Goal: Complete application form: Complete application form

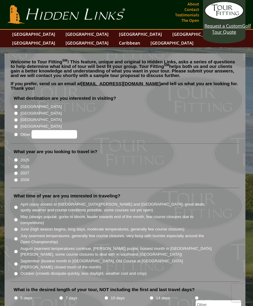
click at [25, 110] on label "[GEOGRAPHIC_DATA]" at bounding box center [40, 113] width 41 height 6
click at [18, 111] on input "[GEOGRAPHIC_DATA]" at bounding box center [16, 113] width 4 height 4
radio input "true"
click at [23, 164] on label "2026" at bounding box center [24, 167] width 9 height 6
click at [18, 165] on input "2026" at bounding box center [16, 167] width 4 height 4
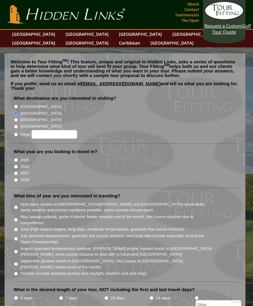
radio input "true"
click at [22, 226] on label "June (high season begins, long days, moderate temperatures, generally few cours…" at bounding box center [102, 229] width 164 height 6
click at [18, 227] on input "June (high season begins, long days, moderate temperatures, generally few cours…" at bounding box center [16, 229] width 4 height 4
radio input "true"
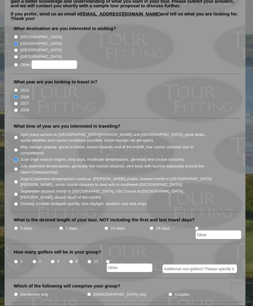
scroll to position [70, 0]
click at [64, 224] on li "7 days" at bounding box center [81, 231] width 45 height 15
click at [67, 225] on label "7 days" at bounding box center [71, 228] width 12 height 6
click at [63, 226] on input "7 days" at bounding box center [61, 228] width 4 height 4
radio input "true"
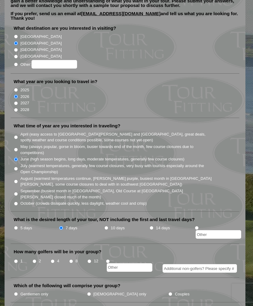
click at [55, 259] on input "4" at bounding box center [53, 261] width 4 height 4
radio input "true"
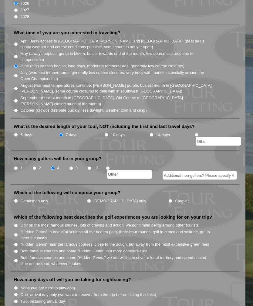
click at [18, 199] on input "Gentlemen only" at bounding box center [16, 201] width 4 height 4
radio input "true"
click at [18, 249] on input "Both famous courses and some "Hidden Gems" in a more compact area" at bounding box center [16, 251] width 4 height 4
radio input "true"
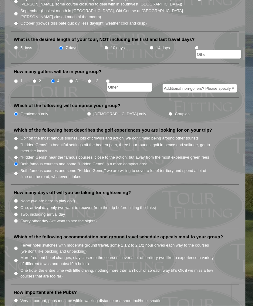
scroll to position [251, 0]
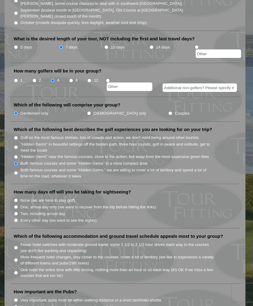
click at [18, 198] on input "None (we are here to play golf)" at bounding box center [16, 200] width 4 height 4
radio input "true"
click at [20, 253] on li "More frequent hotel changes, stay closer to the courses, cover a lot of territo…" at bounding box center [127, 259] width 227 height 12
click at [15, 258] on input "More frequent hotel changes, stay closer to the courses, cover a lot of territo…" at bounding box center [16, 260] width 4 height 4
radio input "true"
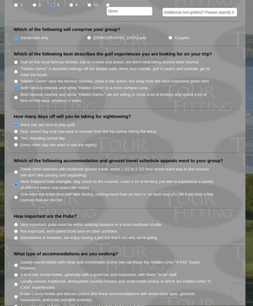
scroll to position [327, 0]
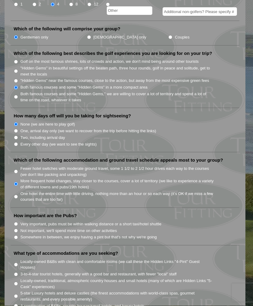
click at [21, 234] on label "Somewhere in between, we enjoy having a pint but that's not why we're going" at bounding box center [88, 237] width 136 height 6
click at [18, 236] on input "Somewhere in between, we enjoy having a pint but that's not why we're going" at bounding box center [16, 238] width 4 height 4
radio input "true"
click at [22, 278] on label "Locally-owned, traditional, atmospheric country houses and small hotels (many o…" at bounding box center [116, 284] width 193 height 12
click at [18, 282] on input "Locally-owned, traditional, atmospheric country houses and small hotels (many o…" at bounding box center [16, 284] width 4 height 4
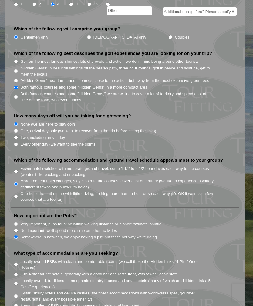
radio input "true"
click at [21, 271] on label "3-to-4-star tourist hotels, generally with a good bar and restaurant, with fewe…" at bounding box center [98, 274] width 156 height 6
click at [18, 273] on input "3-to-4-star tourist hotels, generally with a good bar and restaurant, with fewe…" at bounding box center [16, 275] width 4 height 4
radio input "true"
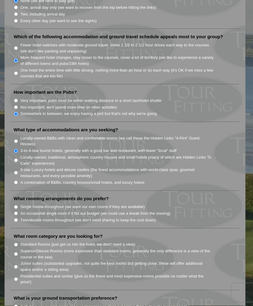
scroll to position [450, 0]
click at [18, 203] on li "Single rooms throughout (we want our own rooms if they are available)" at bounding box center [127, 206] width 227 height 7
click at [22, 204] on label "Single rooms throughout (we want our own rooms if they are available)" at bounding box center [82, 207] width 124 height 6
click at [18, 205] on input "Single rooms throughout (we want our own rooms if they are available)" at bounding box center [16, 207] width 4 height 4
radio input "true"
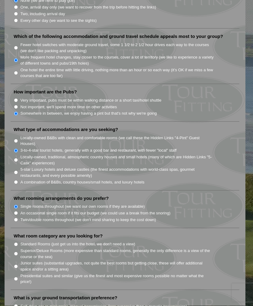
click at [18, 252] on input "Superior/Deluxe Rooms (more expensive than standard rooms, generally the only d…" at bounding box center [16, 254] width 4 height 4
radio input "true"
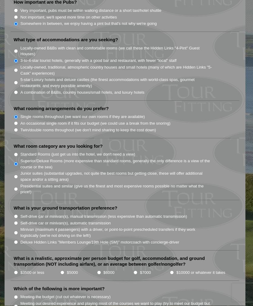
scroll to position [540, 0]
click at [18, 221] on input "Self-drive car or minivan(s), automatic transmission" at bounding box center [16, 223] width 4 height 4
radio input "true"
click at [62, 270] on input "$5000" at bounding box center [62, 272] width 4 height 4
radio input "true"
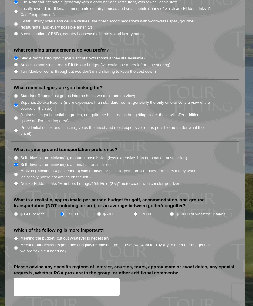
scroll to position [599, 0]
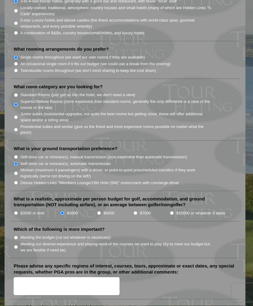
click at [19, 234] on li "Meeting the budget (cut out whatever is necessary)" at bounding box center [127, 237] width 227 height 7
click at [18, 236] on input "Meeting the budget (cut out whatever is necessary)" at bounding box center [16, 238] width 4 height 4
radio input "true"
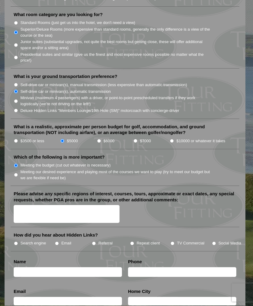
scroll to position [672, 0]
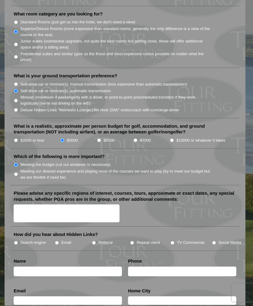
click at [18, 241] on input "Search engine" at bounding box center [16, 243] width 4 height 4
radio input "true"
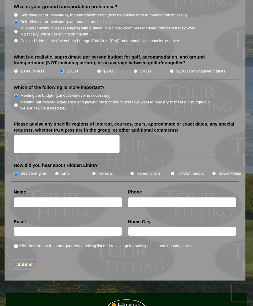
scroll to position [742, 0]
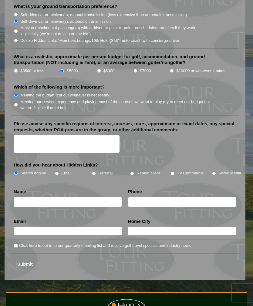
click at [31, 259] on input "Submit" at bounding box center [25, 264] width 29 height 11
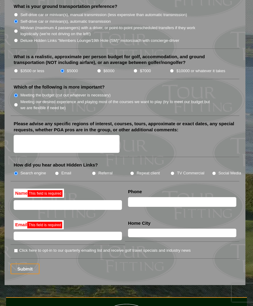
scroll to position [742, 0]
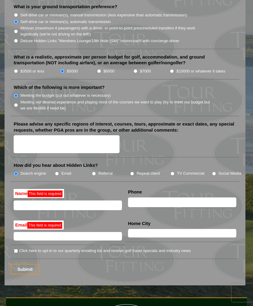
click at [198, 162] on li "How did you hear about Hidden Links? Search engine Email Referral Repeat client…" at bounding box center [125, 171] width 229 height 19
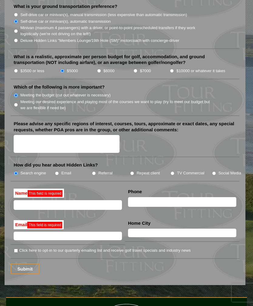
click at [88, 200] on input "text" at bounding box center [68, 205] width 108 height 10
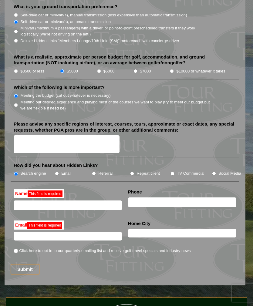
type input "[PERSON_NAME]"
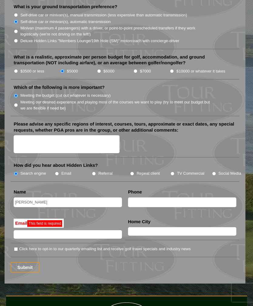
click at [89, 230] on input "text" at bounding box center [68, 234] width 108 height 8
type input "[EMAIL_ADDRESS][DOMAIN_NAME]"
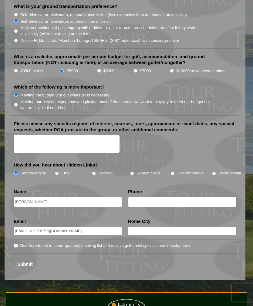
click at [31, 259] on input "Submit" at bounding box center [25, 264] width 29 height 11
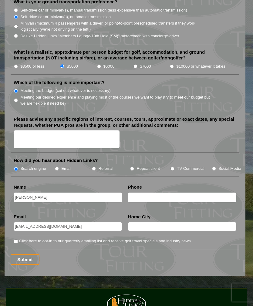
scroll to position [757, 0]
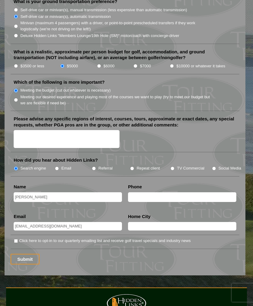
click at [31, 254] on input "Submit" at bounding box center [25, 259] width 29 height 11
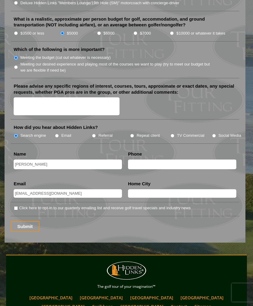
scroll to position [828, 0]
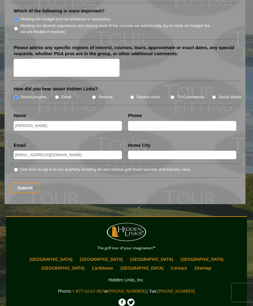
click at [31, 183] on input "Submit" at bounding box center [25, 188] width 29 height 11
